Goal: Task Accomplishment & Management: Complete application form

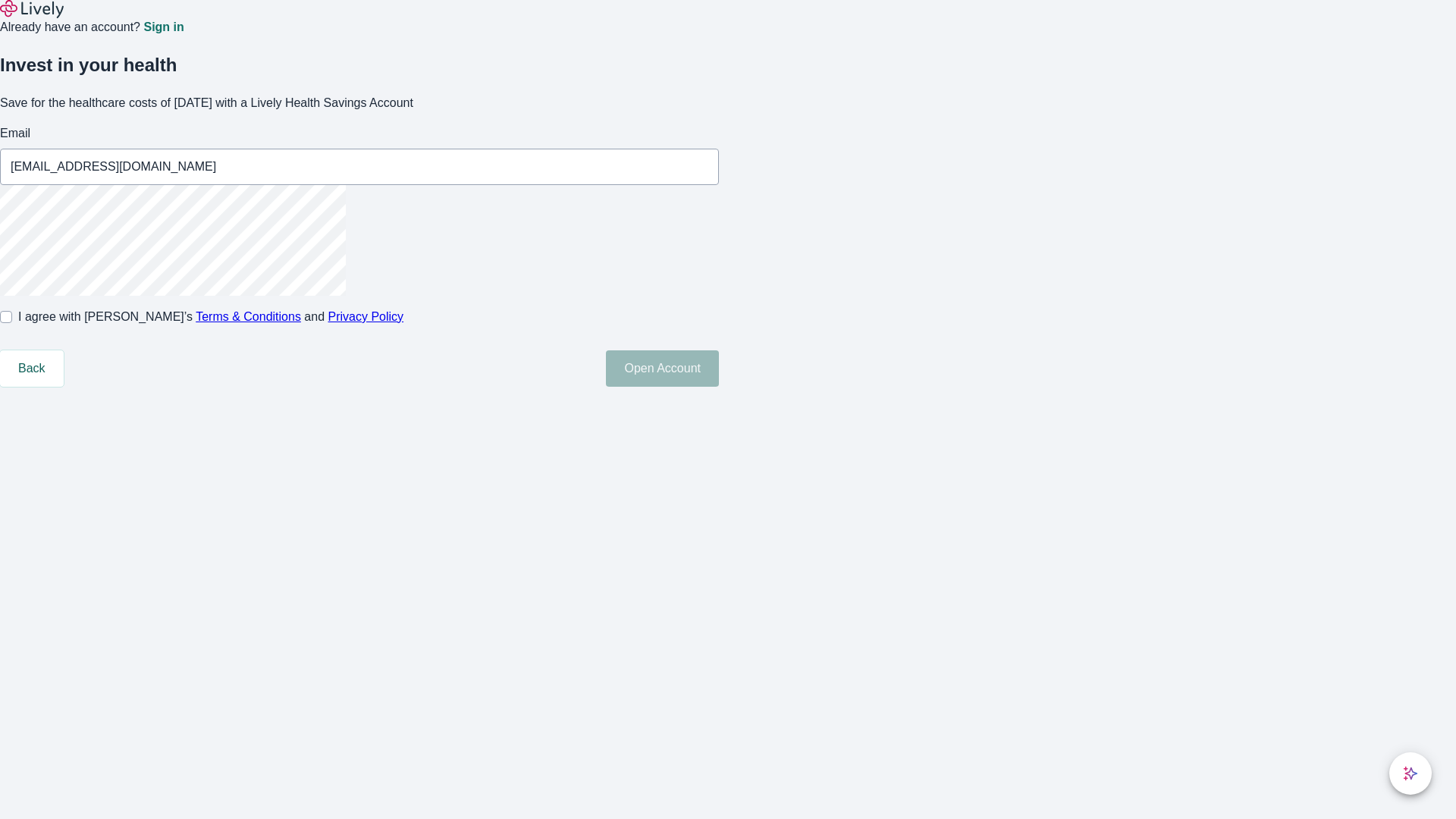
click at [12, 324] on input "I agree with Lively’s Terms & Conditions and Privacy Policy" at bounding box center [6, 317] width 12 height 12
checkbox input "true"
click at [719, 387] on button "Open Account" at bounding box center [662, 369] width 113 height 36
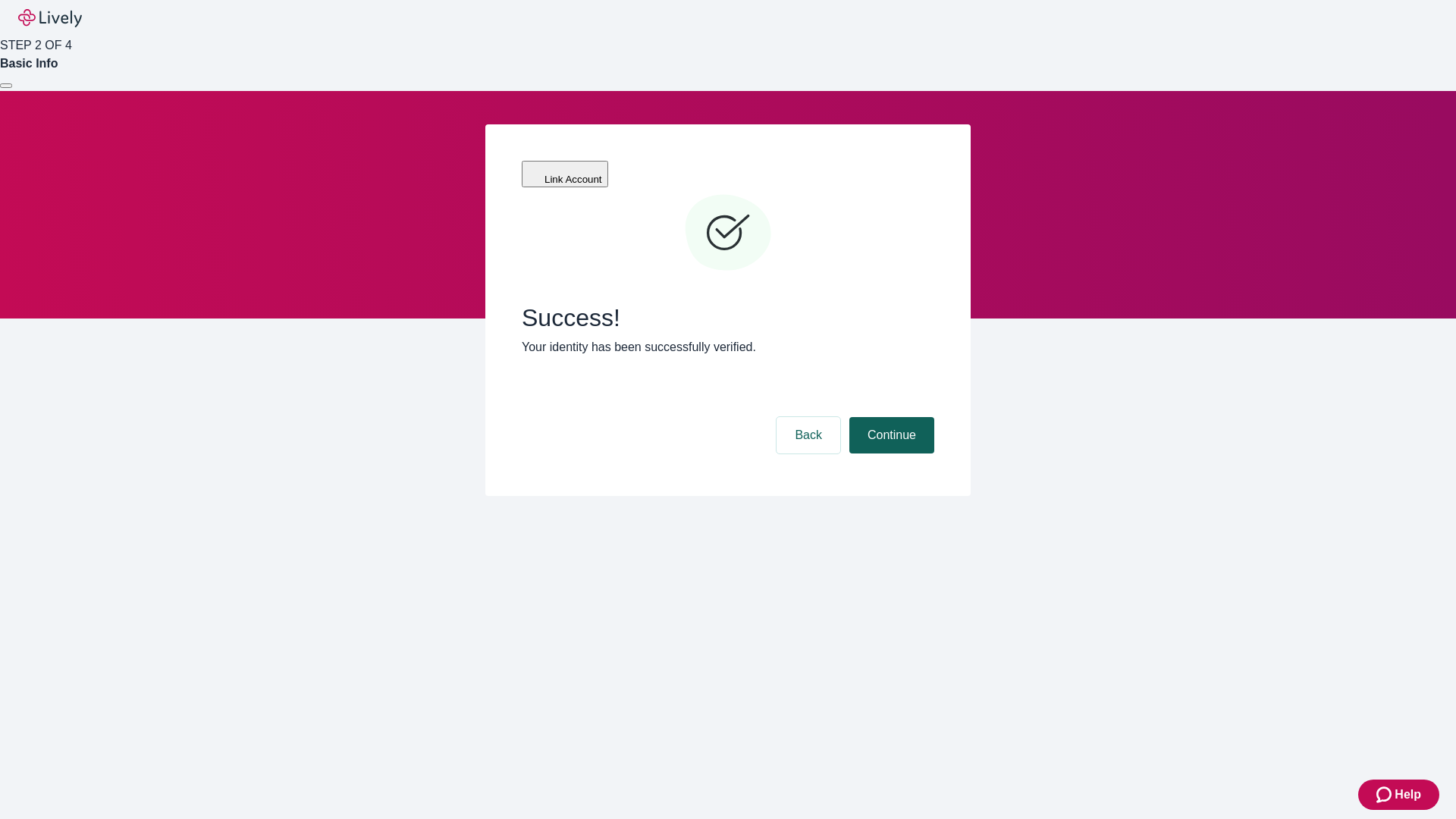
click at [889, 417] on button "Continue" at bounding box center [892, 435] width 85 height 36
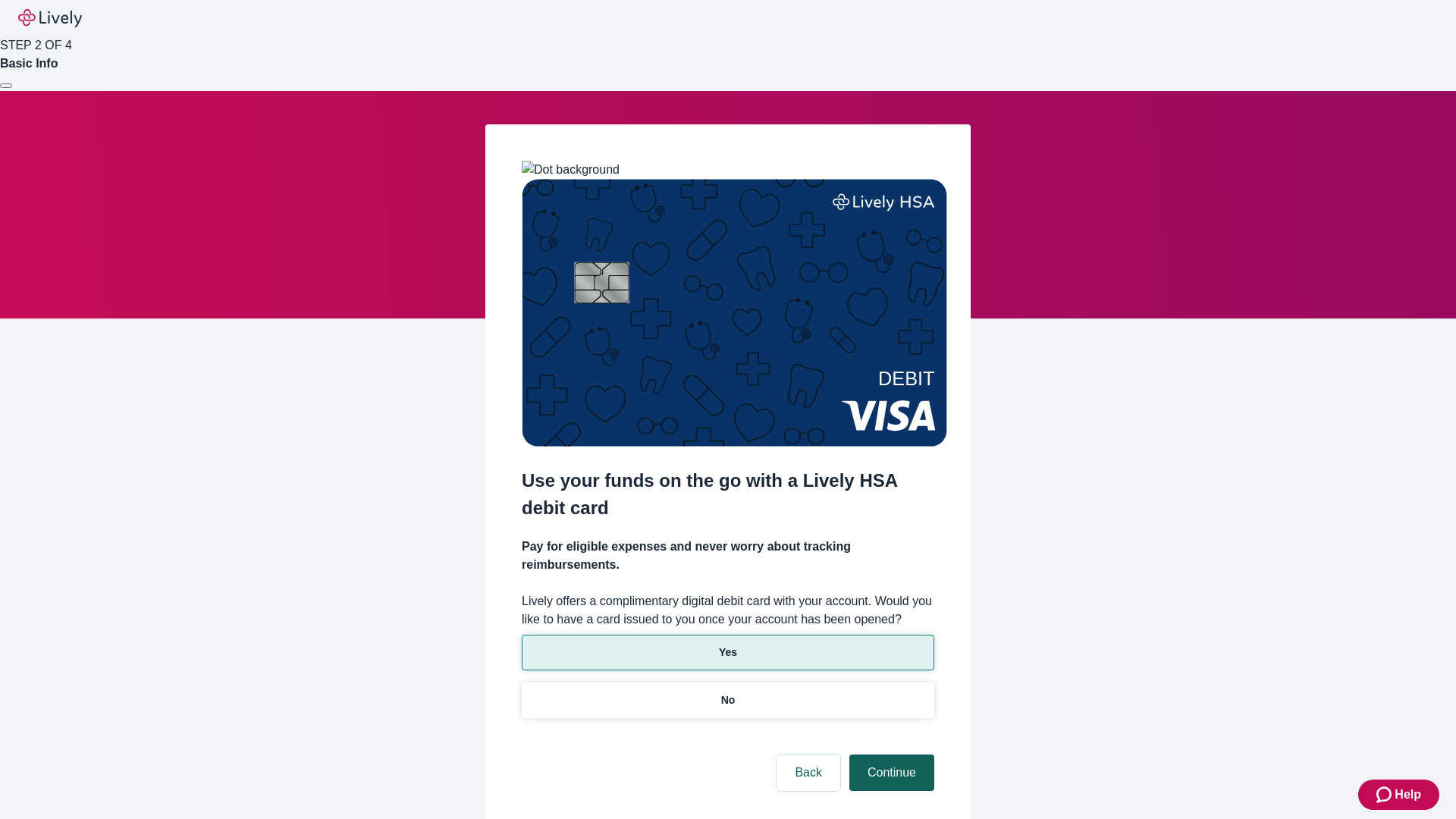
click at [727, 645] on p "Yes" at bounding box center [728, 652] width 18 height 16
click at [889, 754] on button "Continue" at bounding box center [892, 772] width 85 height 36
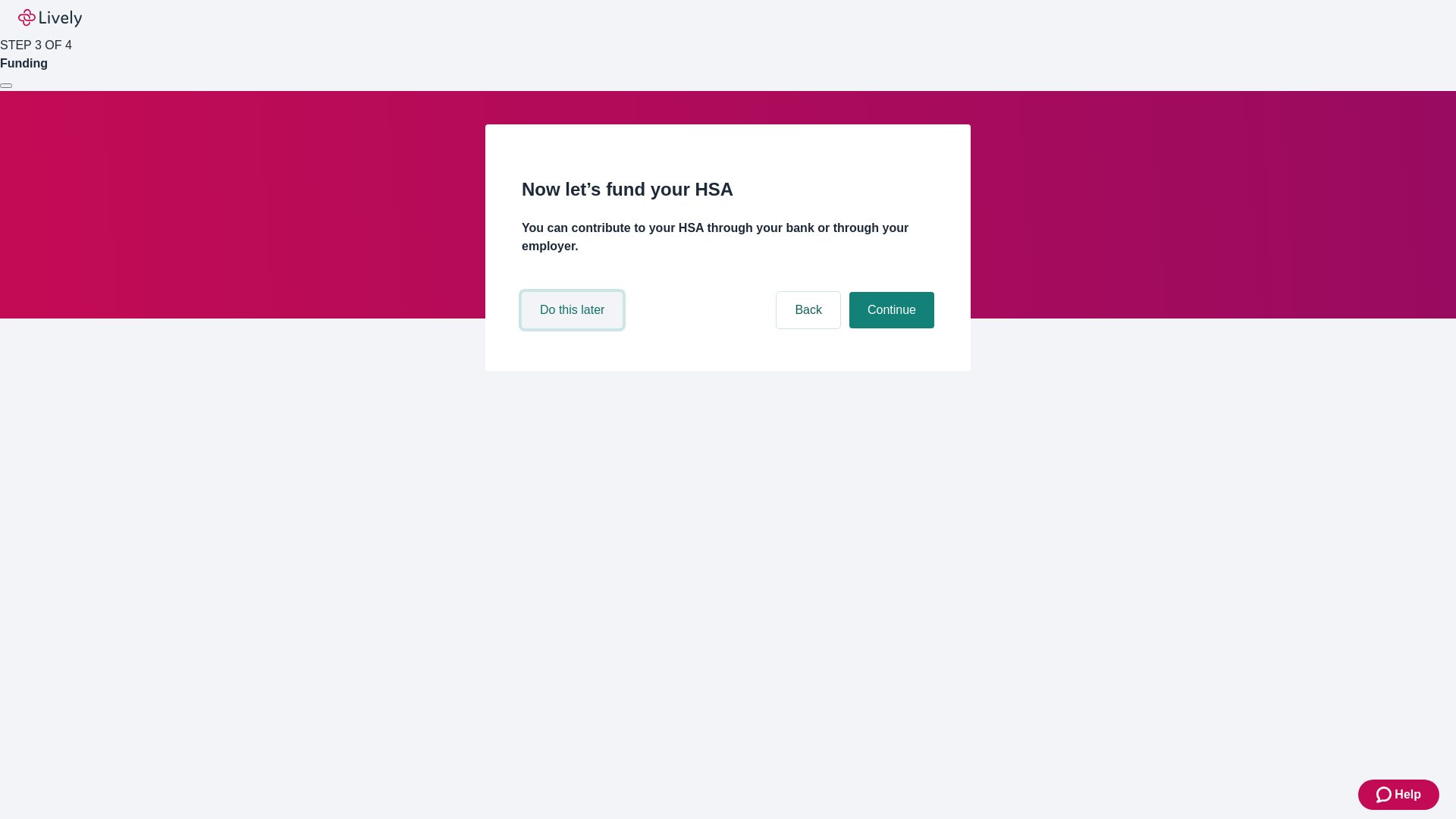
click at [574, 328] on button "Do this later" at bounding box center [572, 310] width 101 height 36
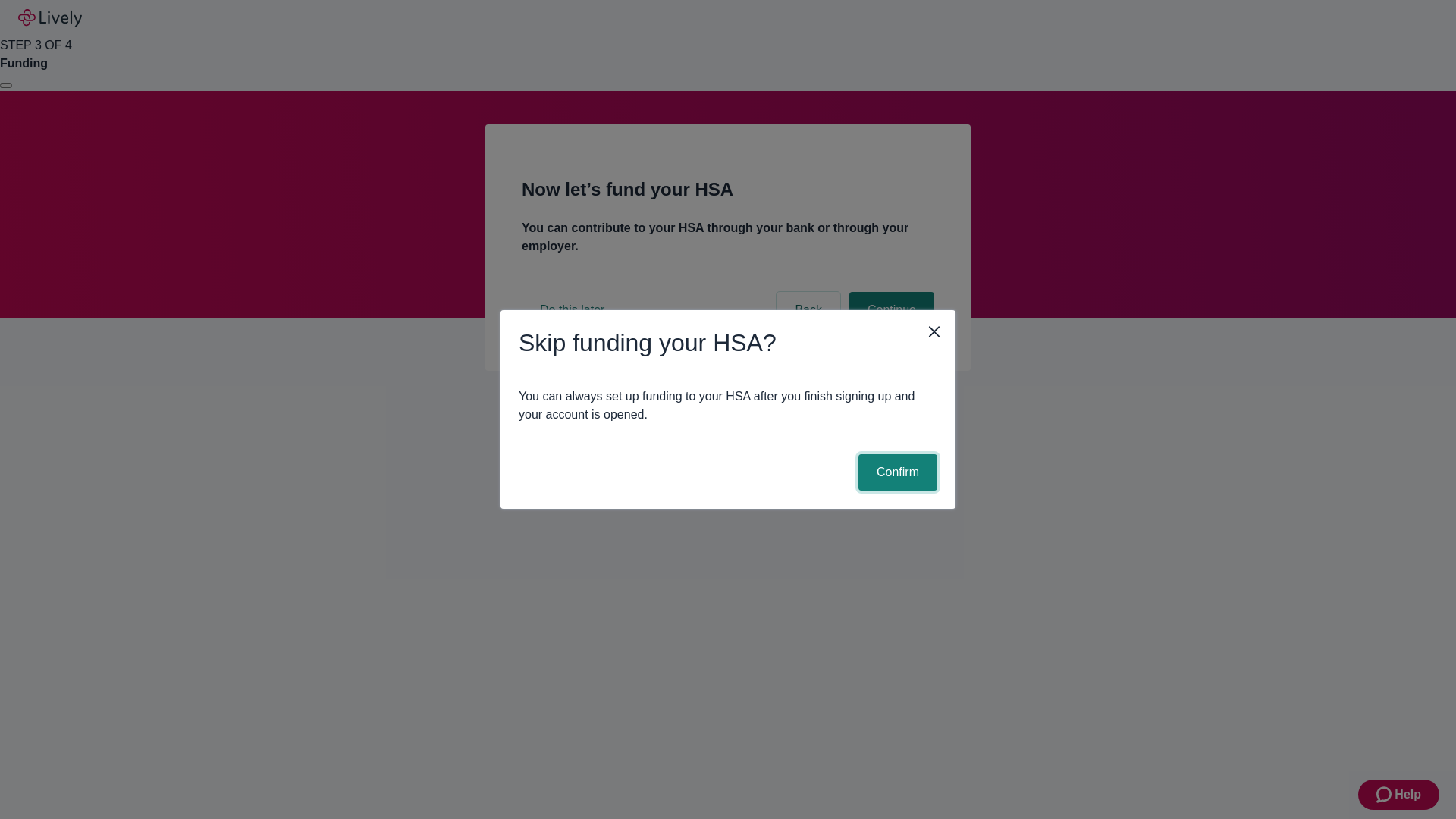
click at [896, 473] on button "Confirm" at bounding box center [898, 473] width 79 height 36
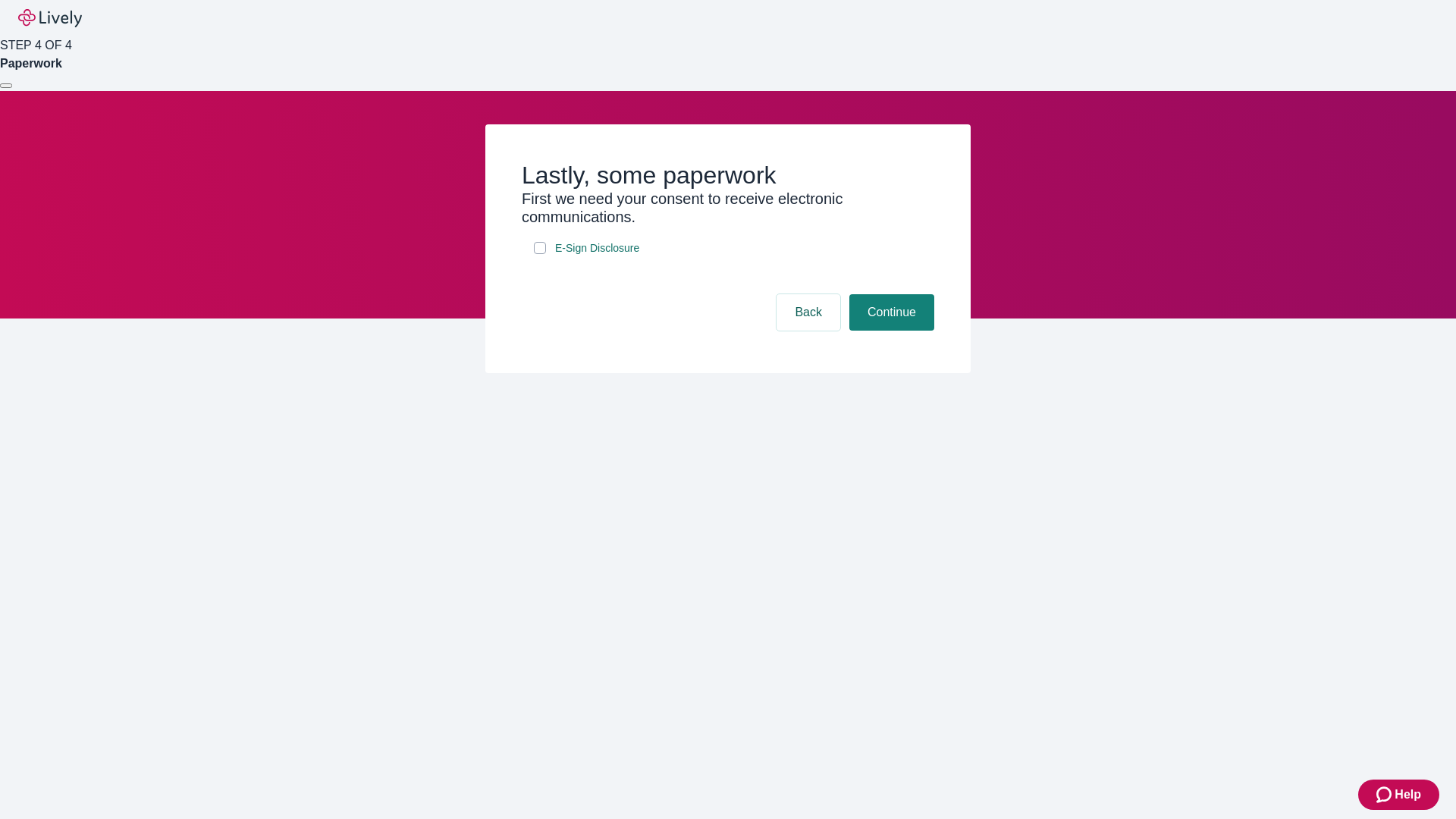
click at [540, 254] on input "E-Sign Disclosure" at bounding box center [540, 247] width 12 height 12
checkbox input "true"
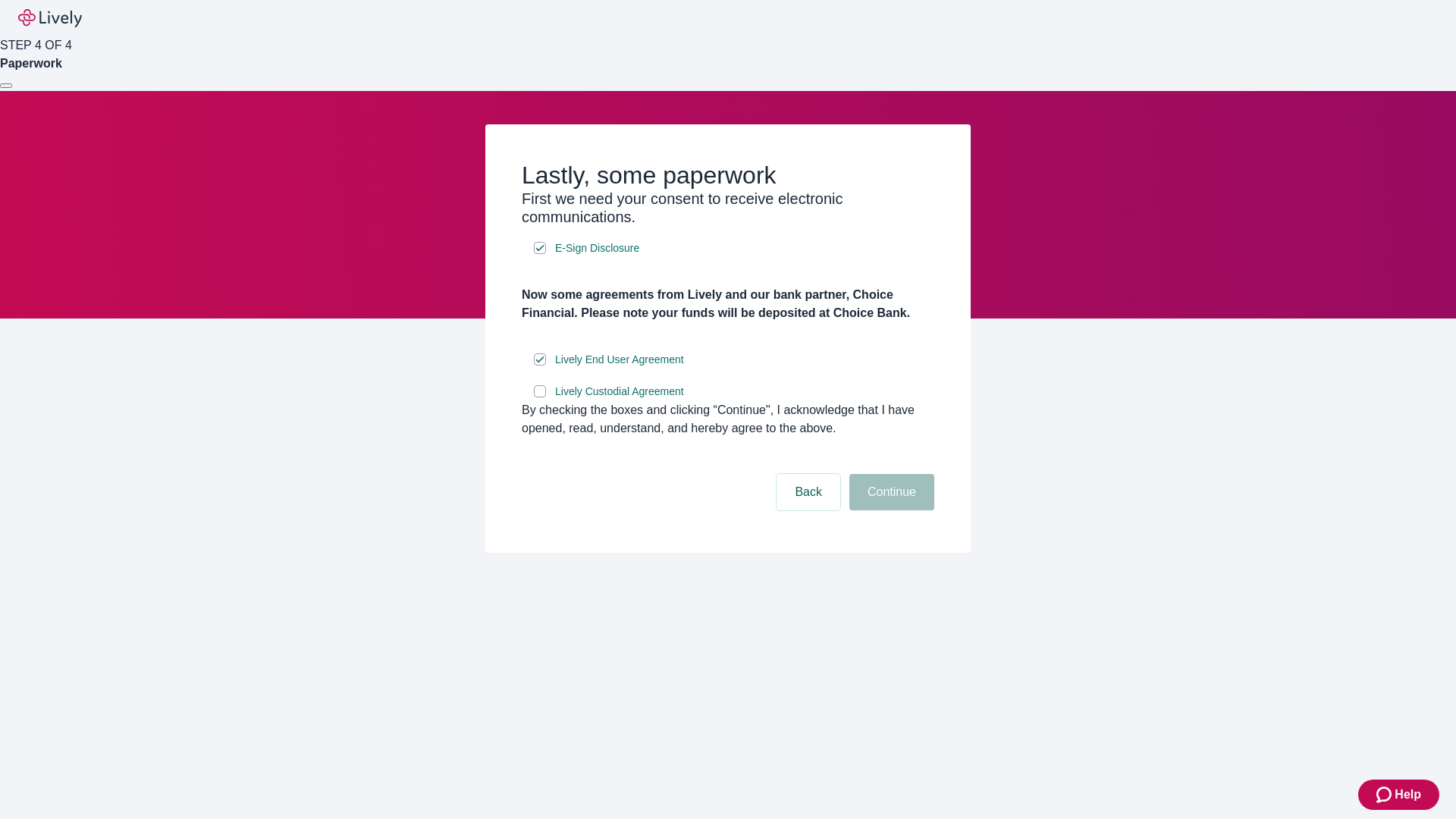
click at [540, 397] on input "Lively Custodial Agreement" at bounding box center [540, 391] width 12 height 12
checkbox input "true"
click at [889, 510] on button "Continue" at bounding box center [892, 492] width 85 height 36
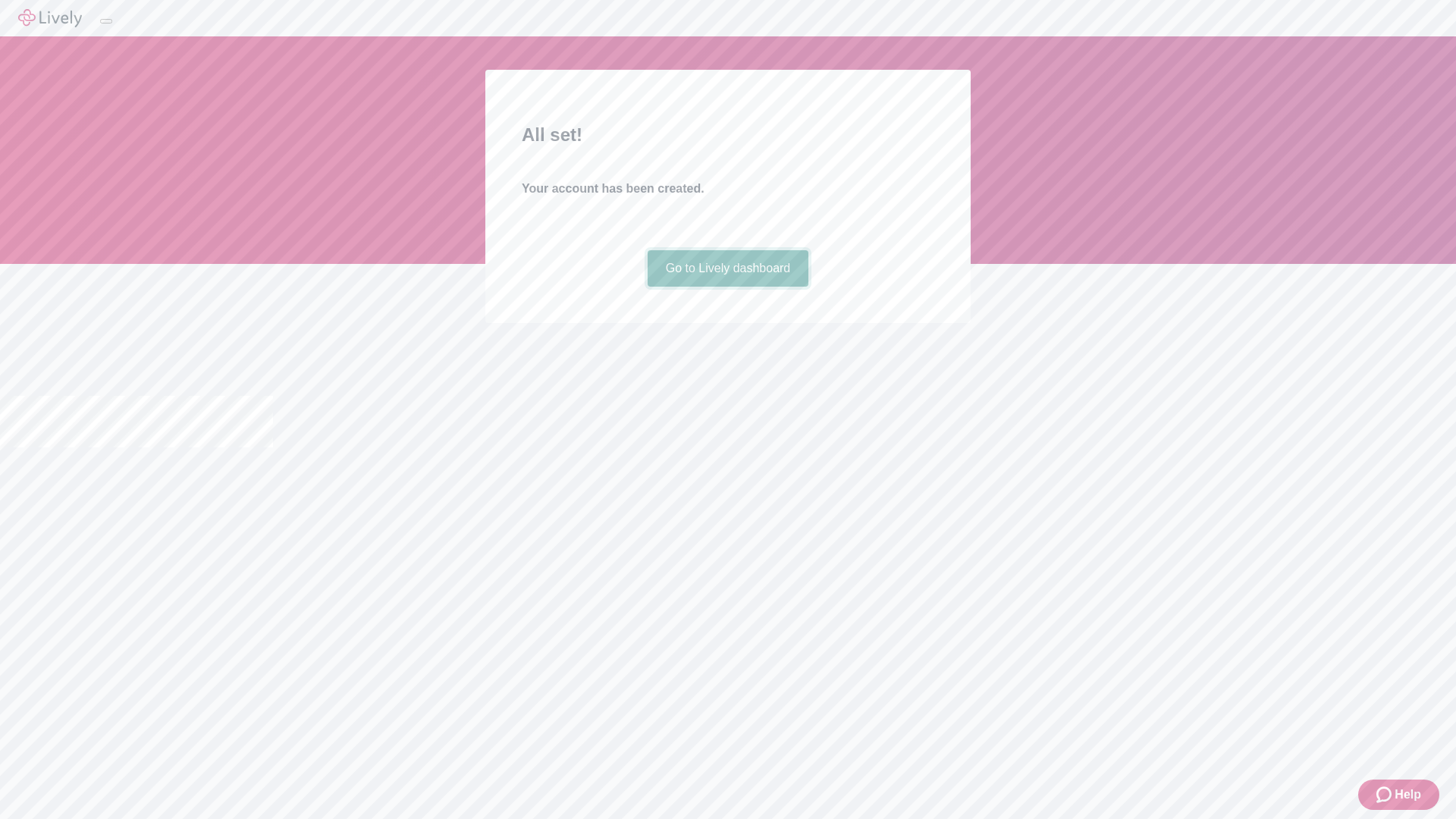
click at [727, 287] on link "Go to Lively dashboard" at bounding box center [728, 269] width 161 height 36
